Goal: Transaction & Acquisition: Purchase product/service

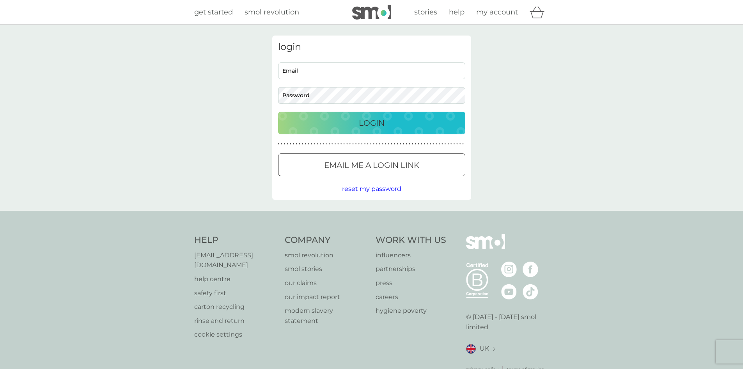
click at [356, 69] on input "Email" at bounding box center [371, 70] width 187 height 17
type input "abi-95x@hotmail.com"
click at [371, 122] on p "Login" at bounding box center [372, 123] width 26 height 12
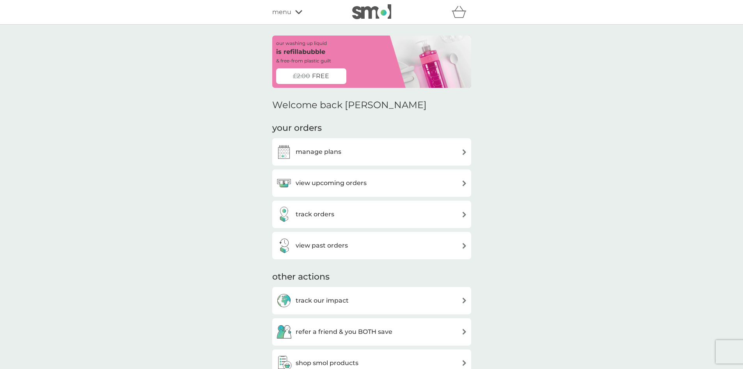
click at [342, 146] on div "manage plans" at bounding box center [371, 152] width 191 height 16
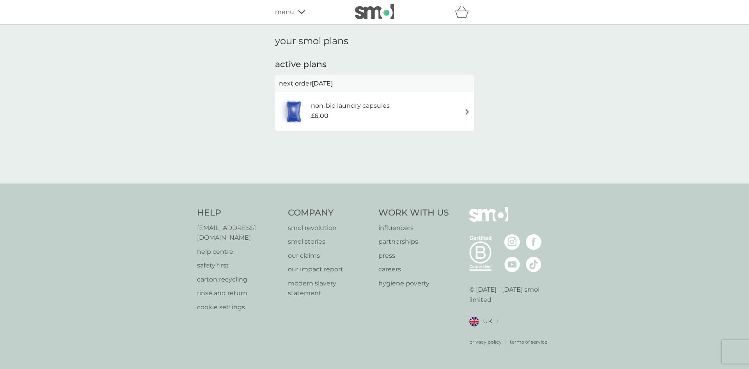
click at [364, 117] on div "£6.00" at bounding box center [350, 116] width 79 height 10
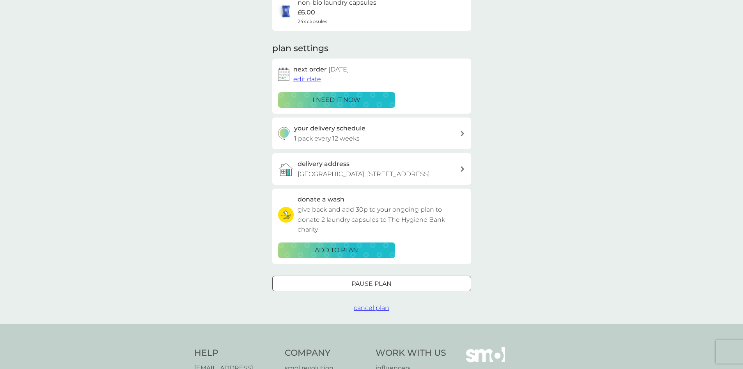
scroll to position [78, 0]
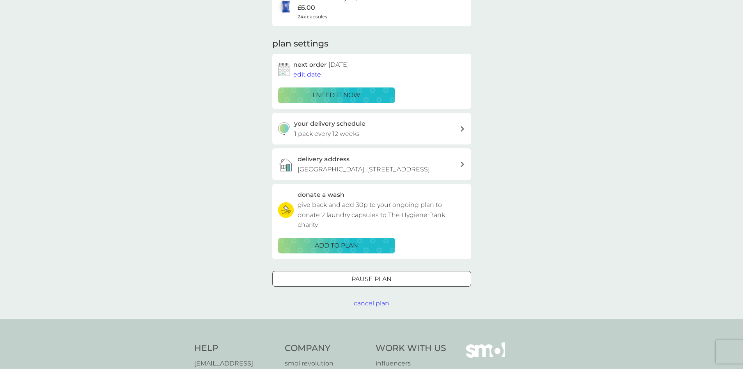
click at [367, 277] on div at bounding box center [372, 279] width 28 height 8
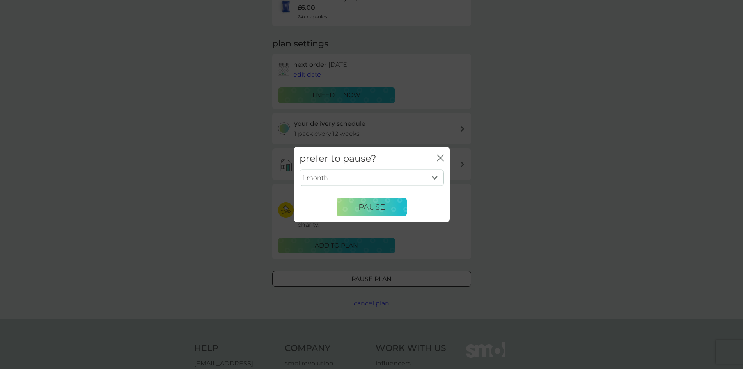
click at [332, 175] on select "1 month 2 months 3 months 4 months 5 months 6 months" at bounding box center [372, 178] width 144 height 16
select select "6"
click at [300, 170] on select "1 month 2 months 3 months 4 months 5 months 6 months" at bounding box center [372, 178] width 144 height 16
click at [361, 211] on span "Pause" at bounding box center [371, 206] width 27 height 9
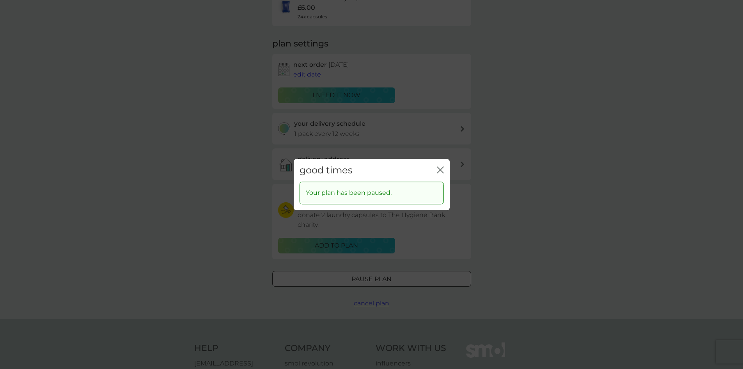
click at [438, 168] on icon "close" at bounding box center [438, 170] width 3 height 6
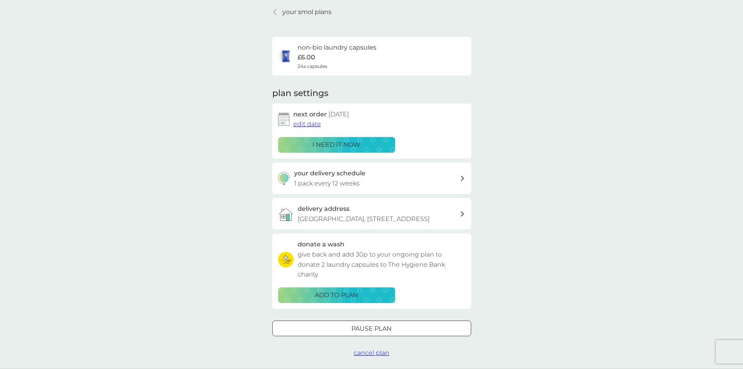
scroll to position [0, 0]
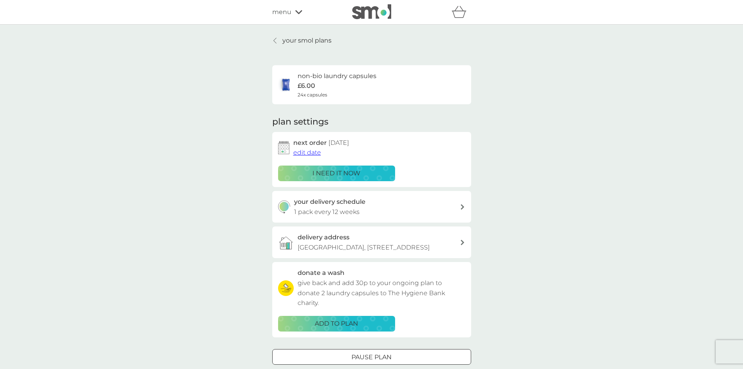
click at [306, 38] on p "your smol plans" at bounding box center [306, 40] width 49 height 10
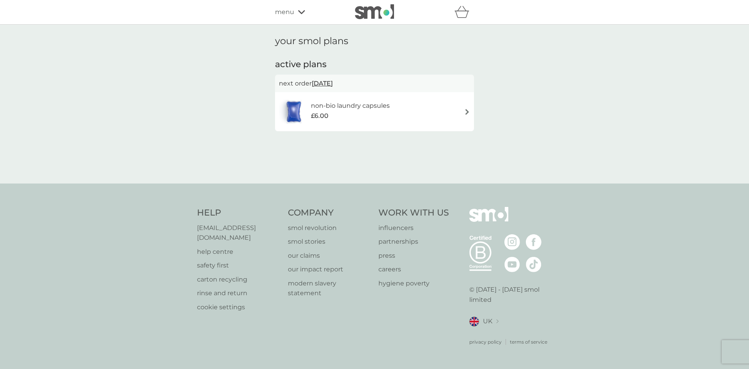
click at [287, 7] on span "menu" at bounding box center [284, 12] width 19 height 10
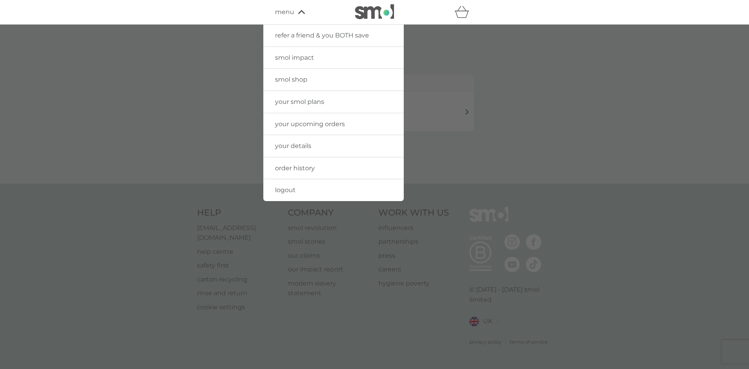
click at [299, 81] on span "smol shop" at bounding box center [291, 79] width 32 height 7
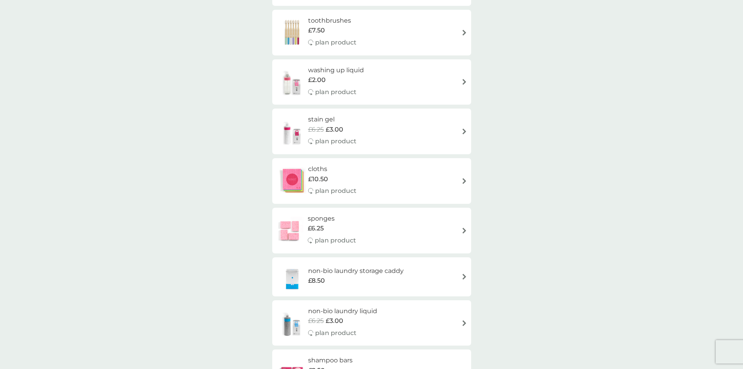
scroll to position [858, 0]
click at [361, 128] on div "stain gel £6.25 £3.00 plan product" at bounding box center [336, 129] width 56 height 34
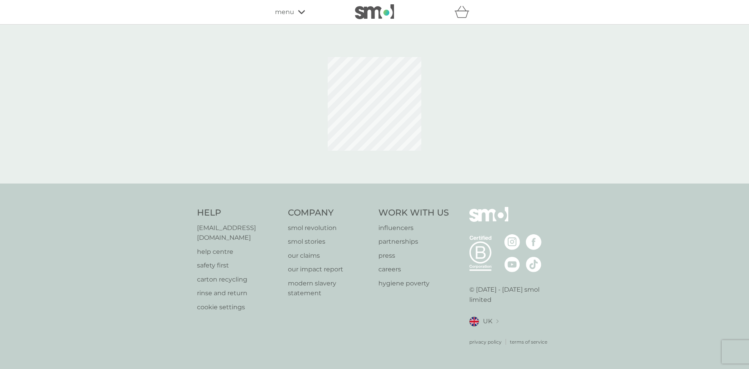
select select "182"
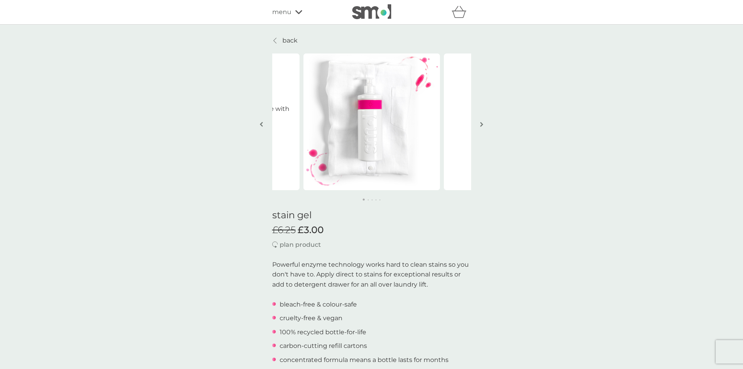
click at [483, 123] on img "button" at bounding box center [481, 124] width 3 height 6
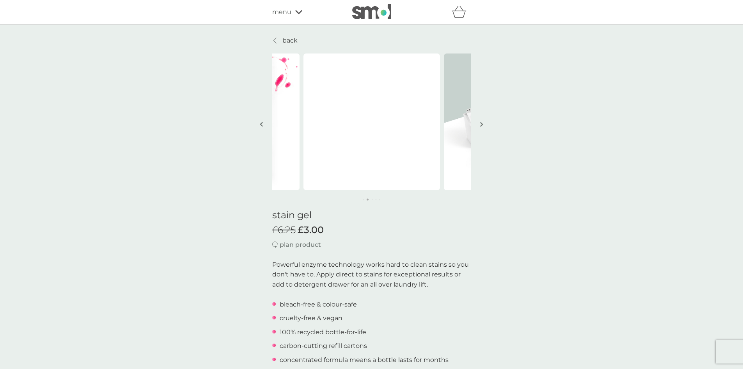
click at [482, 123] on img "button" at bounding box center [481, 124] width 3 height 6
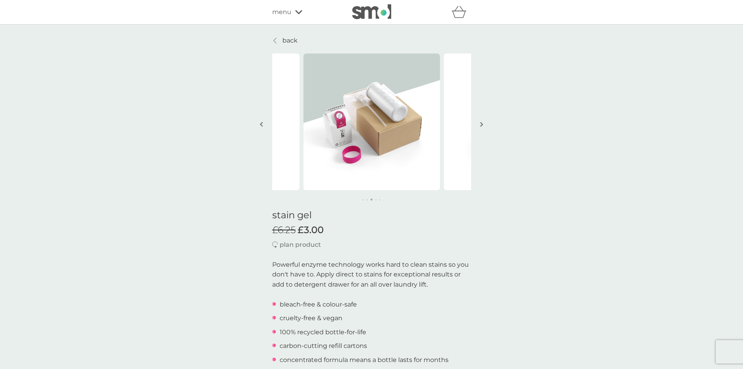
click at [482, 123] on img "button" at bounding box center [481, 124] width 3 height 6
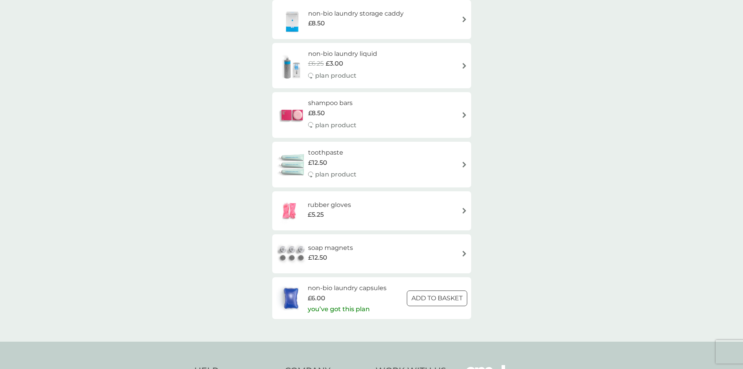
scroll to position [1131, 0]
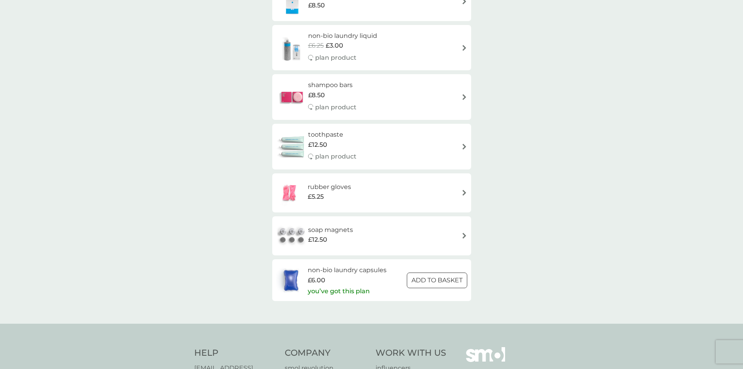
click at [356, 225] on div "soap magnets £12.50" at bounding box center [334, 236] width 53 height 22
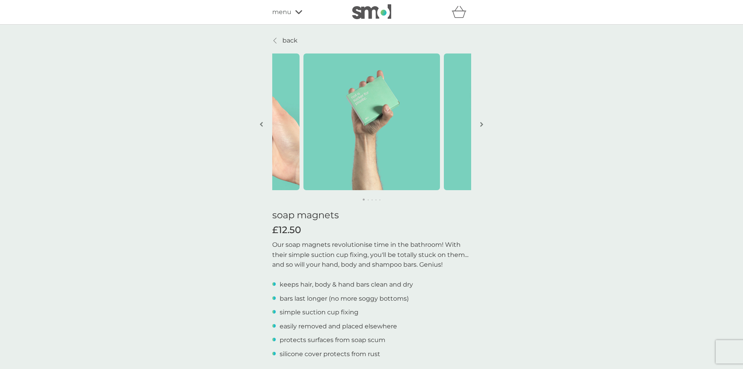
click at [480, 123] on button "button" at bounding box center [482, 124] width 6 height 39
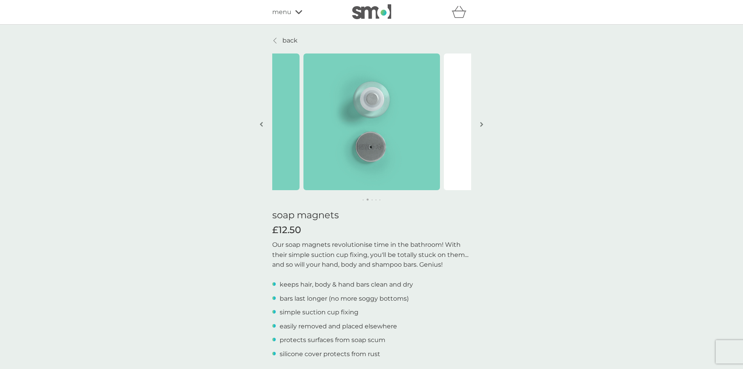
click at [480, 123] on button "button" at bounding box center [482, 124] width 6 height 39
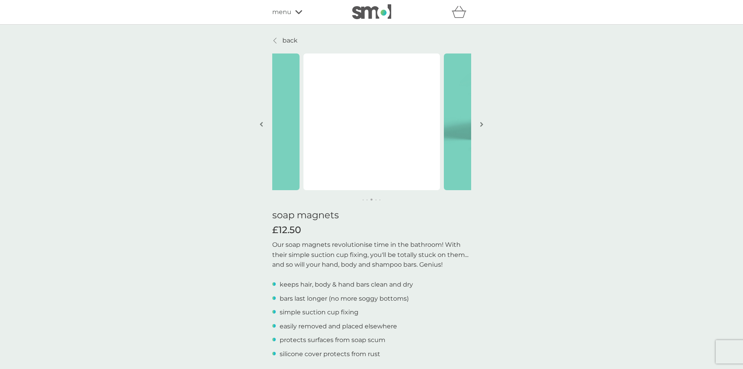
click at [480, 123] on button "button" at bounding box center [482, 124] width 6 height 39
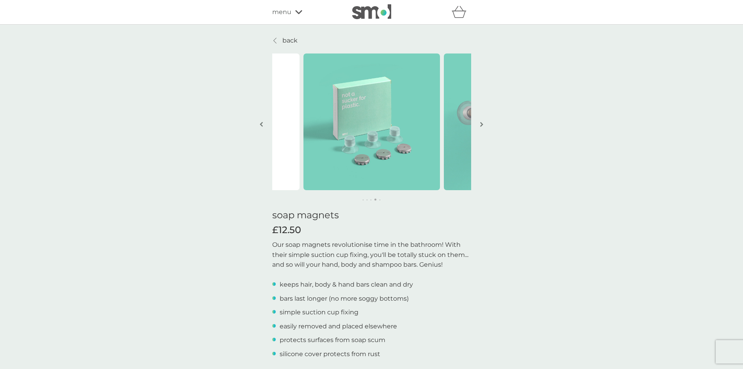
click at [480, 123] on button "button" at bounding box center [482, 124] width 6 height 39
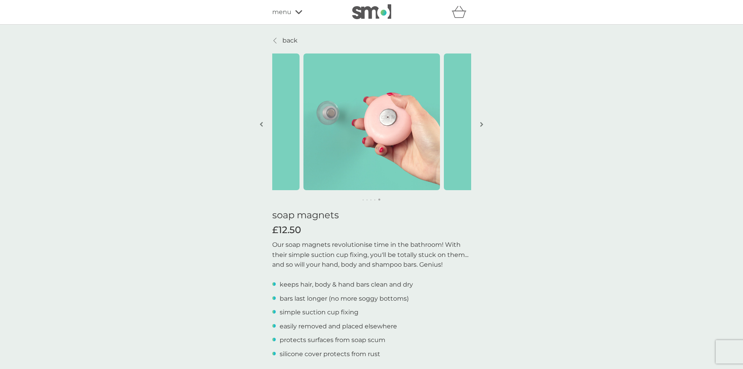
click at [480, 123] on button "button" at bounding box center [482, 124] width 6 height 39
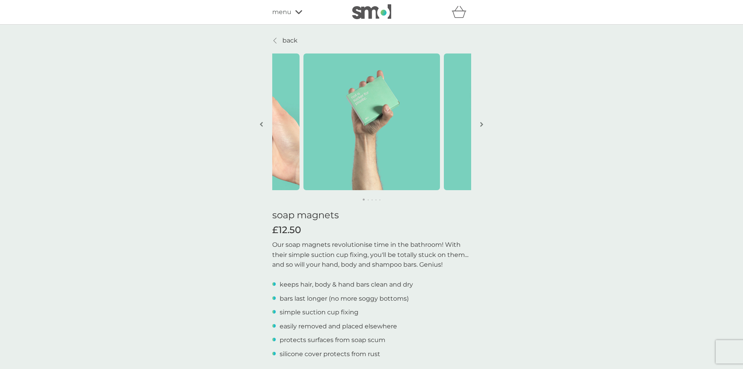
click at [480, 123] on button "button" at bounding box center [482, 124] width 6 height 39
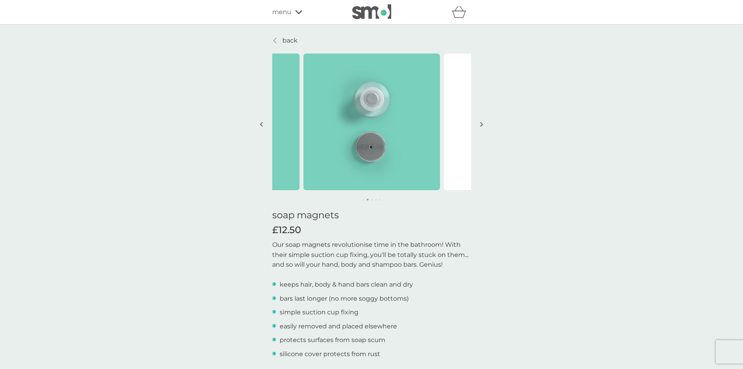
click at [480, 123] on button "button" at bounding box center [482, 124] width 6 height 39
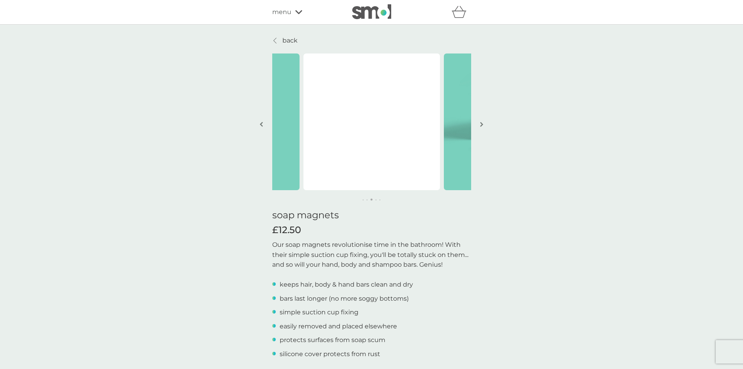
click at [291, 39] on p "back" at bounding box center [289, 40] width 15 height 10
